Goal: Task Accomplishment & Management: Complete application form

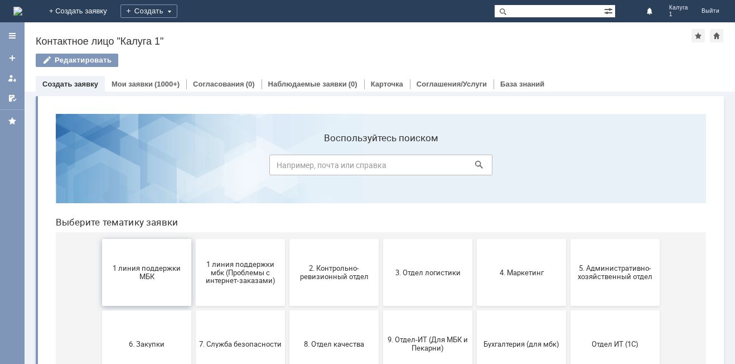
click at [126, 278] on span "1 линия поддержки МБК" at bounding box center [146, 272] width 83 height 17
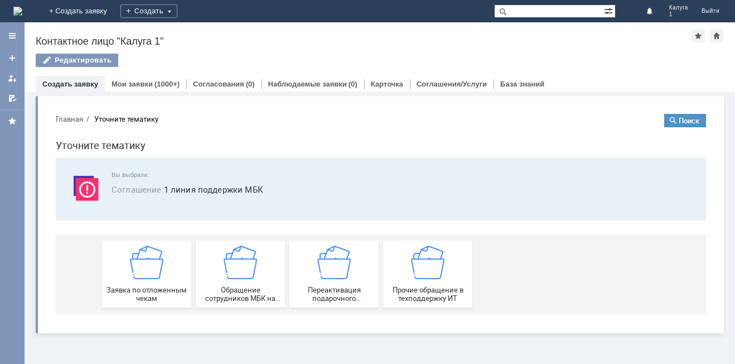
click at [142, 280] on div "Заявка по отложенным чекам" at bounding box center [146, 274] width 83 height 57
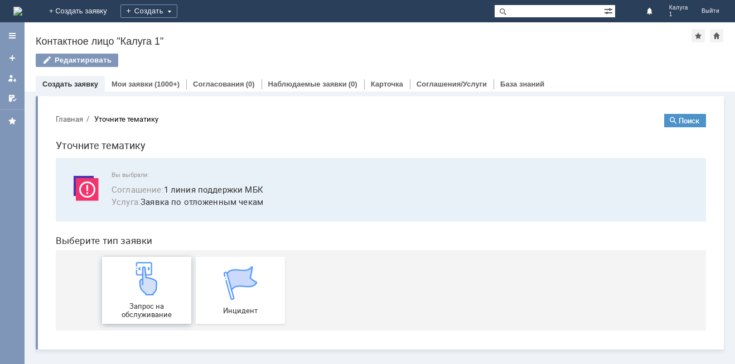
click at [141, 288] on img at bounding box center [146, 278] width 33 height 33
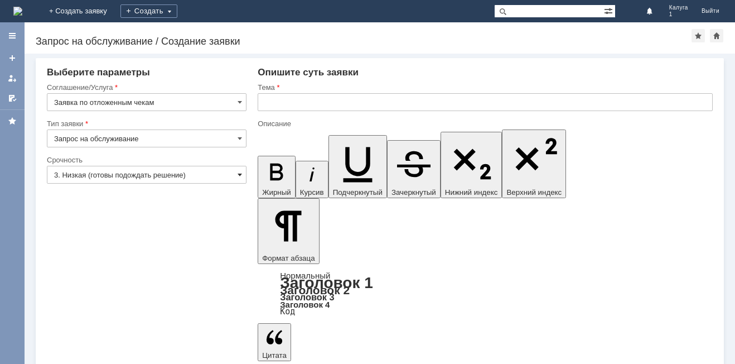
click at [240, 174] on span at bounding box center [240, 174] width 4 height 9
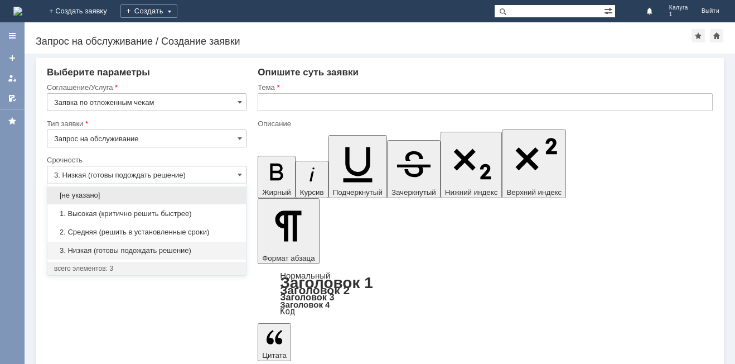
drag, startPoint x: 183, startPoint y: 229, endPoint x: 338, endPoint y: 112, distance: 194.3
click at [184, 230] on span "2. Средняя (решить в установленные сроки)" at bounding box center [146, 232] width 185 height 9
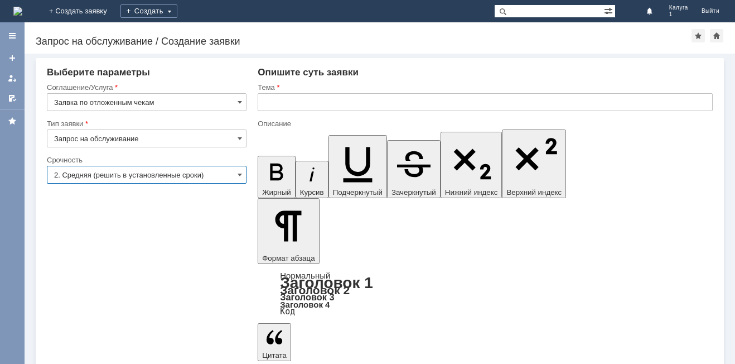
type input "2. Средняя (решить в установленные сроки)"
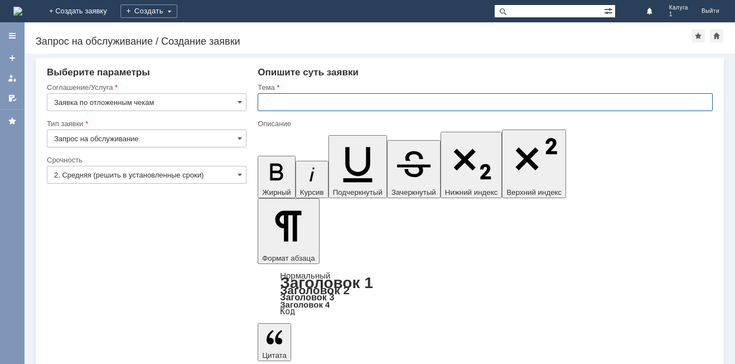
click at [327, 105] on input "text" at bounding box center [485, 102] width 455 height 18
type input "Отложенные чеки"
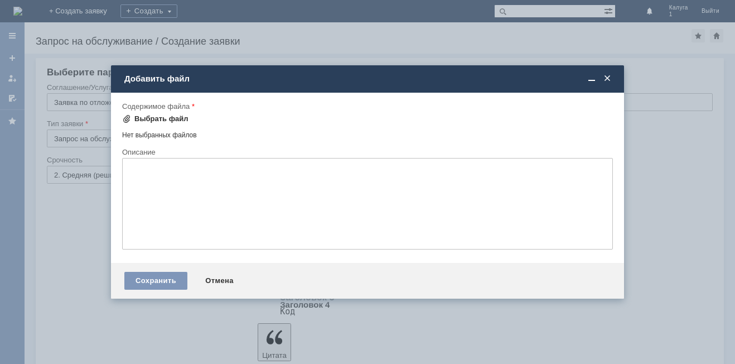
click at [172, 121] on div "Выбрать файл" at bounding box center [161, 118] width 54 height 9
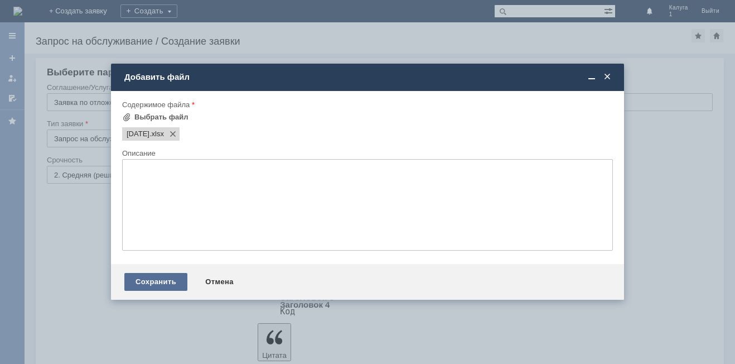
click at [176, 280] on div "Сохранить" at bounding box center [155, 282] width 63 height 18
